Goal: Use online tool/utility: Utilize a website feature to perform a specific function

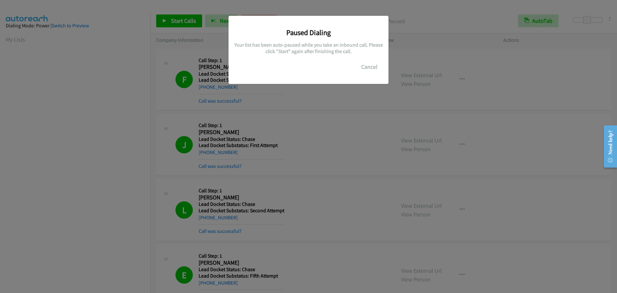
scroll to position [68, 0]
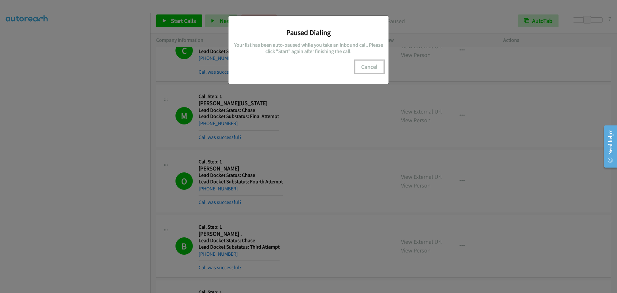
click at [364, 70] on button "Cancel" at bounding box center [369, 66] width 29 height 13
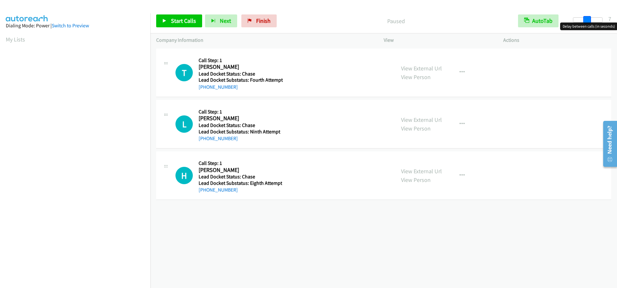
drag, startPoint x: 575, startPoint y: 21, endPoint x: 589, endPoint y: 24, distance: 14.2
click at [589, 24] on body "Start Calls Pause Next Finish Paused AutoTab AutoTab 7 Company Information Info…" at bounding box center [308, 15] width 617 height 31
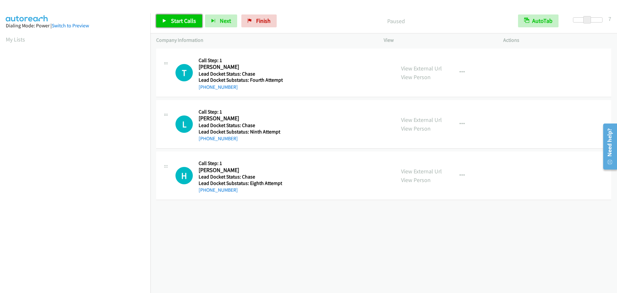
click at [175, 22] on span "Start Calls" at bounding box center [183, 20] width 25 height 7
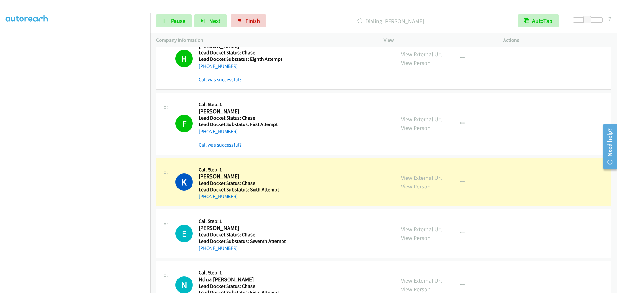
scroll to position [161, 0]
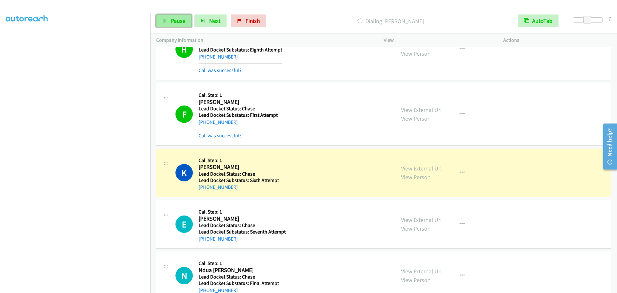
click at [166, 24] on link "Pause" at bounding box center [173, 20] width 35 height 13
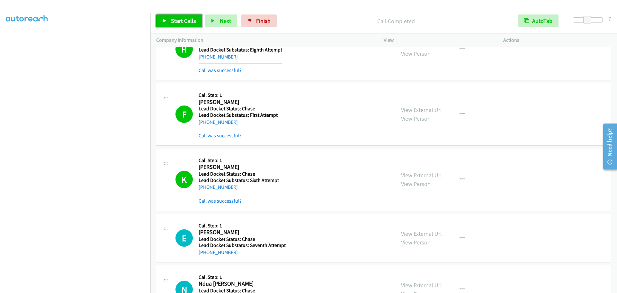
click at [178, 19] on span "Start Calls" at bounding box center [183, 20] width 25 height 7
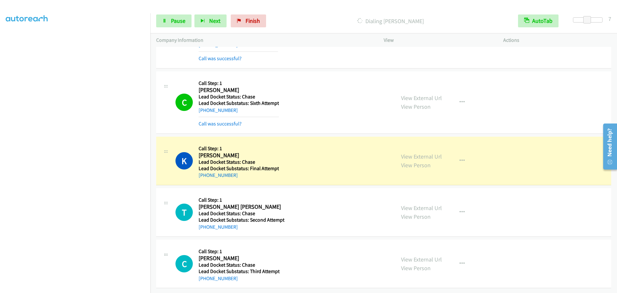
scroll to position [828, 0]
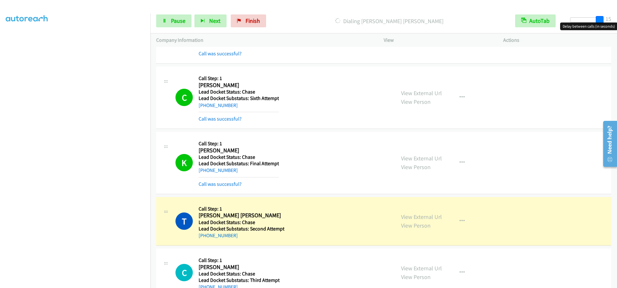
drag, startPoint x: 588, startPoint y: 19, endPoint x: 607, endPoint y: 19, distance: 18.9
click at [607, 19] on div "Start Calls Pause Next Finish Dialing [PERSON_NAME] [PERSON_NAME] AutoTab AutoT…" at bounding box center [383, 21] width 466 height 25
